Goal: Information Seeking & Learning: Learn about a topic

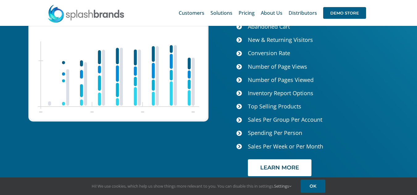
scroll to position [2610, 0]
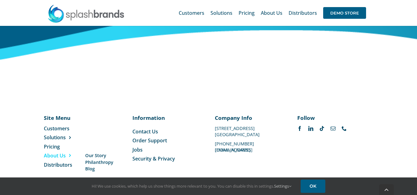
click at [49, 152] on span "About Us" at bounding box center [55, 155] width 22 height 7
click at [91, 152] on span "Our Story" at bounding box center [95, 155] width 21 height 6
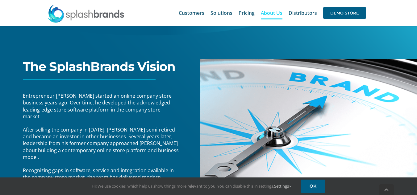
scroll to position [93, 0]
